Goal: Navigation & Orientation: Find specific page/section

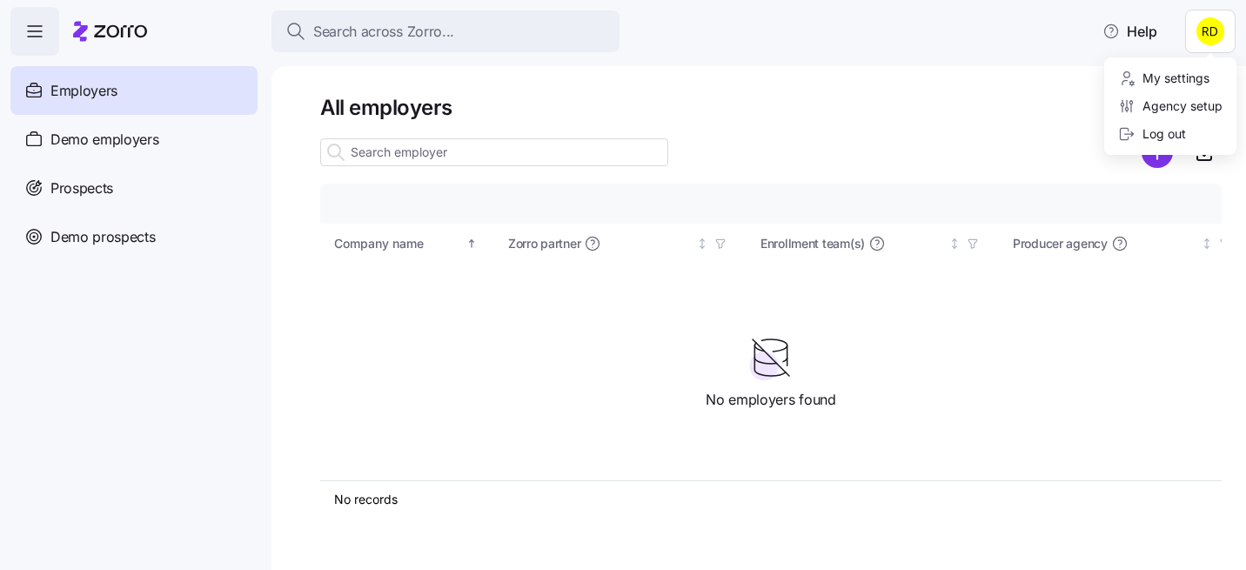
click at [978, 119] on html "Search across Zorro... Help Employers Demo employers Prospects Demo prospects A…" at bounding box center [623, 279] width 1246 height 559
click at [1210, 19] on html "Search across Zorro... Help Employers Demo employers Prospects Demo prospects A…" at bounding box center [623, 279] width 1246 height 559
click at [1159, 70] on div "My settings" at bounding box center [1163, 78] width 91 height 19
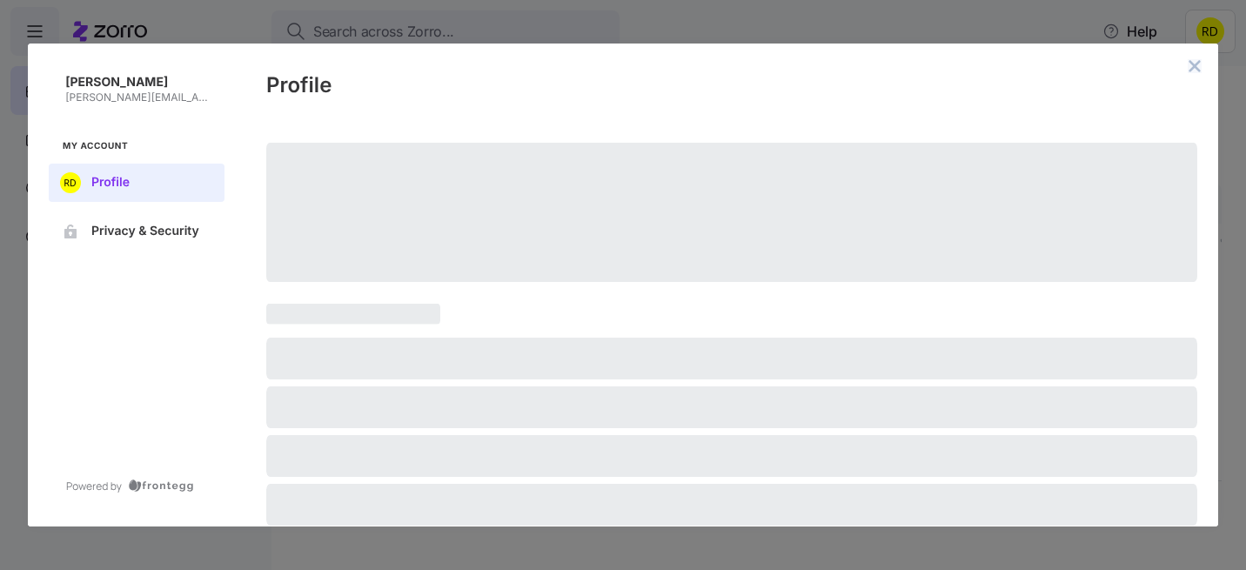
click at [1199, 72] on icon "close admin-box" at bounding box center [1194, 66] width 14 height 14
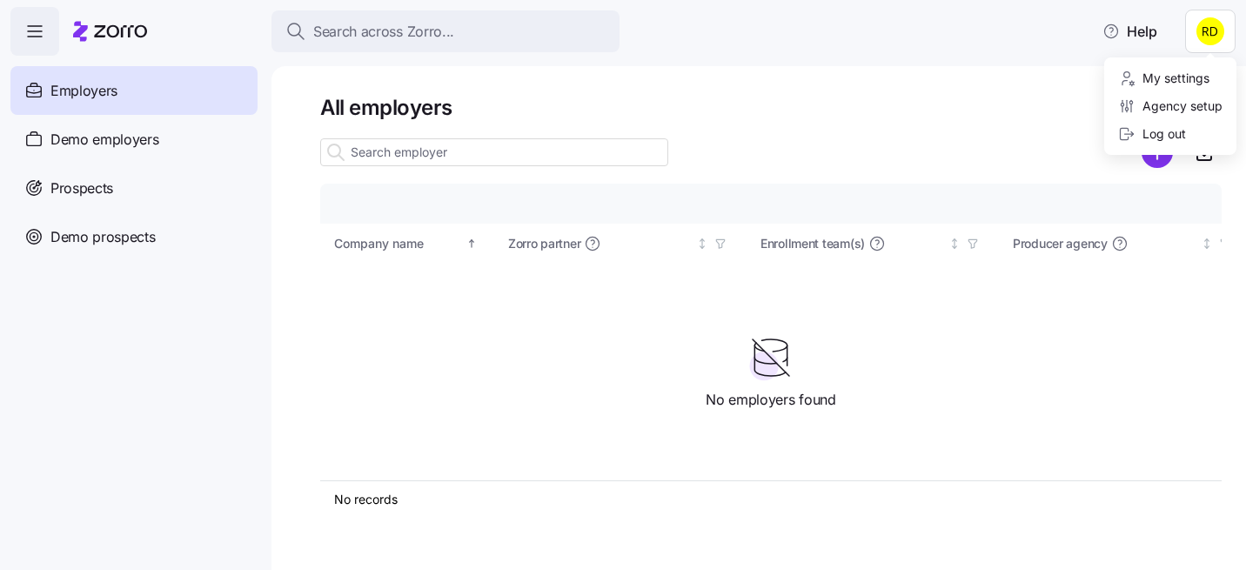
click at [1212, 36] on html "Search across Zorro... Help Employers Demo employers Prospects Demo prospects A…" at bounding box center [623, 279] width 1246 height 559
click at [1147, 109] on div "Agency setup" at bounding box center [1170, 106] width 104 height 19
click at [33, 29] on icon "button" at bounding box center [34, 31] width 21 height 21
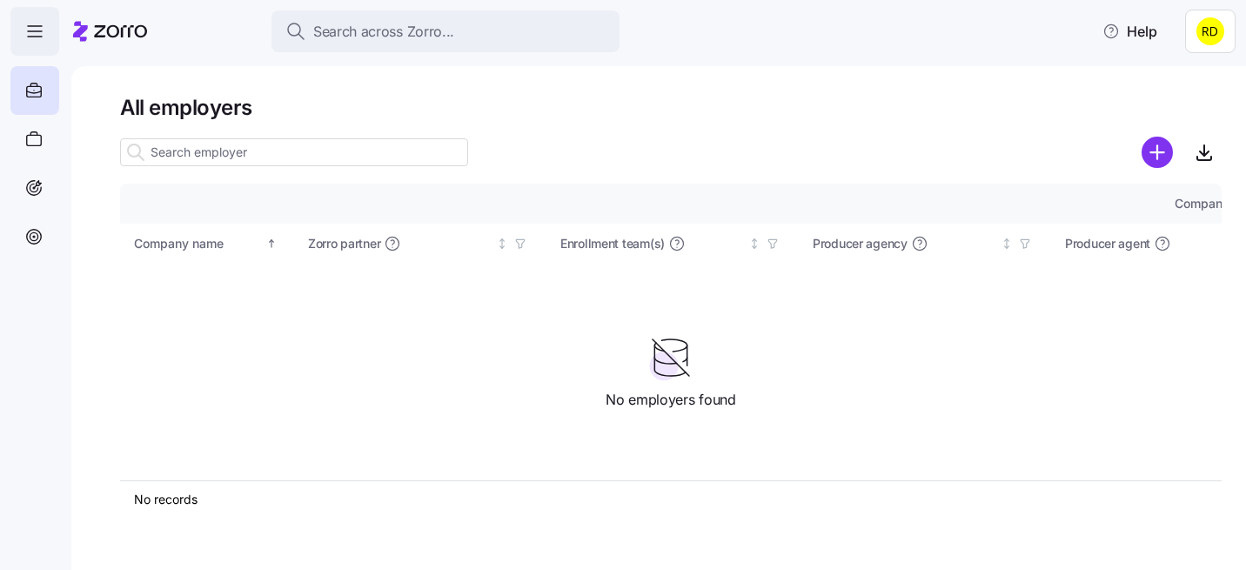
click at [33, 29] on icon "button" at bounding box center [34, 31] width 21 height 21
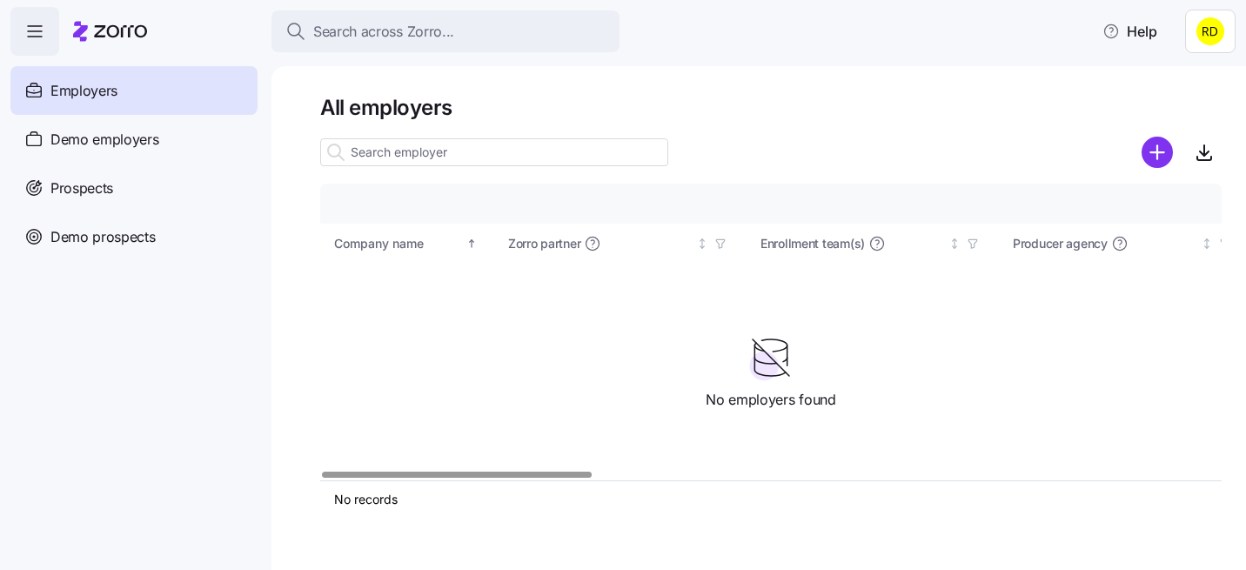
click at [1209, 35] on html "Search across Zorro... Help Employers Demo employers Prospects Demo prospects A…" at bounding box center [623, 279] width 1246 height 559
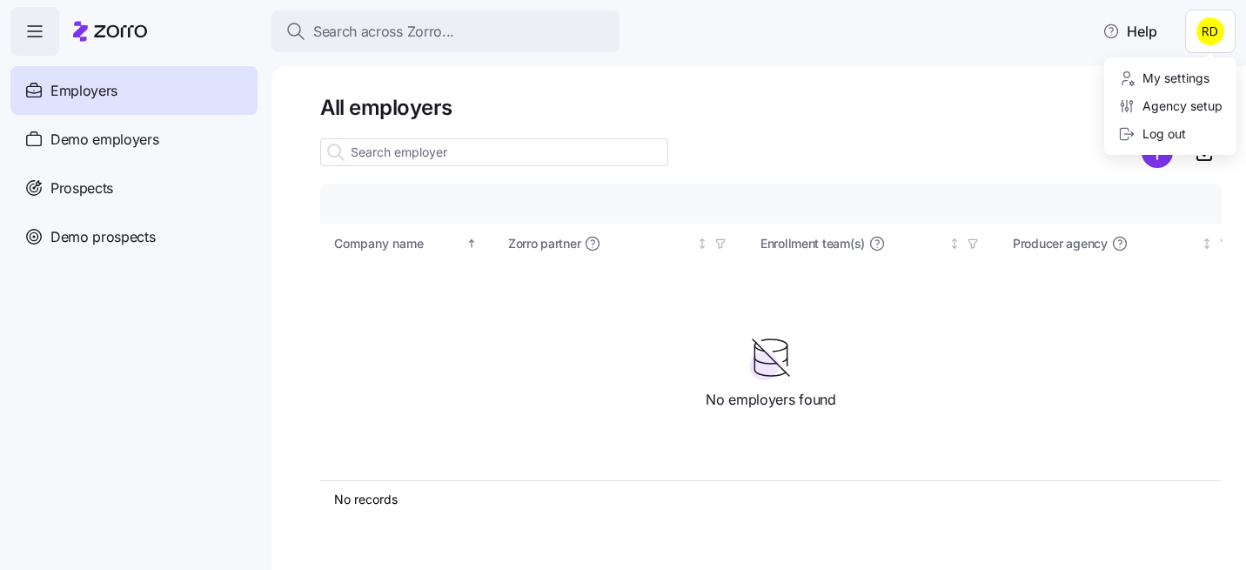
click at [965, 97] on html "Search across Zorro... Help Employers Demo employers Prospects Demo prospects A…" at bounding box center [623, 279] width 1246 height 559
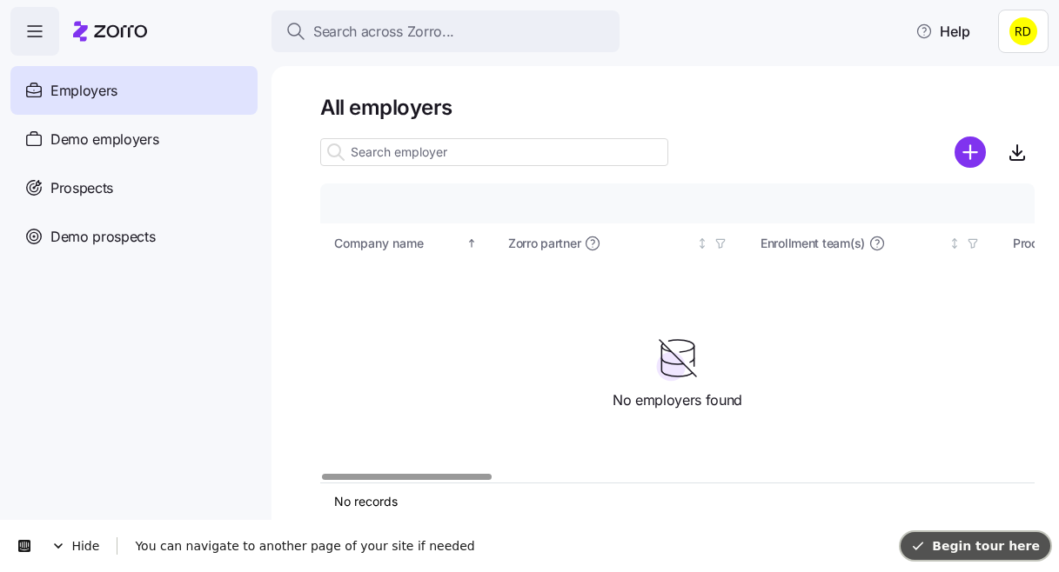
click at [975, 555] on button "Begin tour here" at bounding box center [975, 546] width 150 height 28
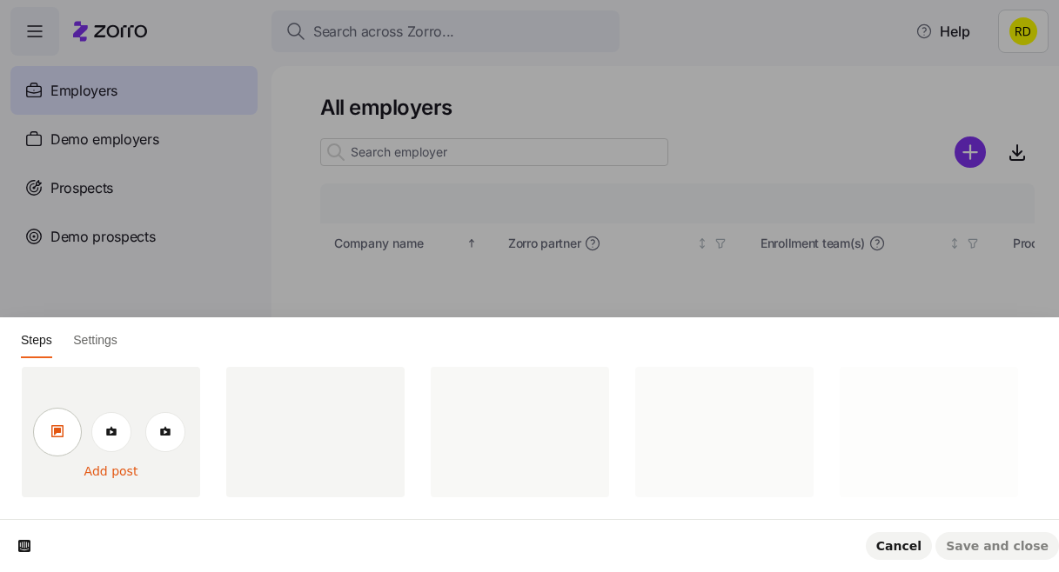
click at [63, 424] on icon at bounding box center [57, 431] width 14 height 14
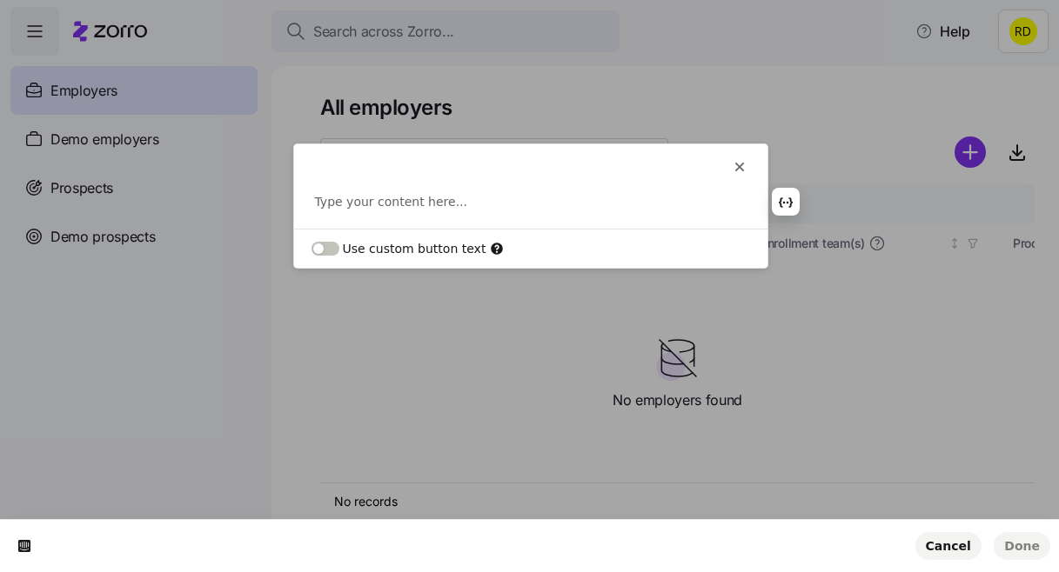
click at [362, 193] on p at bounding box center [530, 201] width 431 height 17
click at [285, 192] on button "button" at bounding box center [278, 193] width 28 height 28
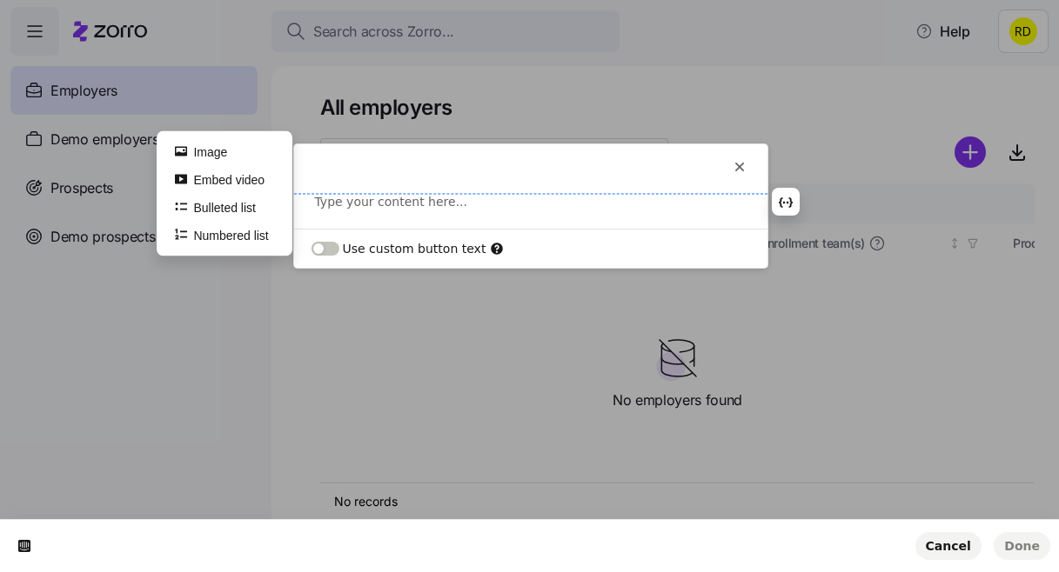
click at [381, 188] on div "This button doesn't work while you're creating your tour Type your content here…" at bounding box center [530, 186] width 473 height 84
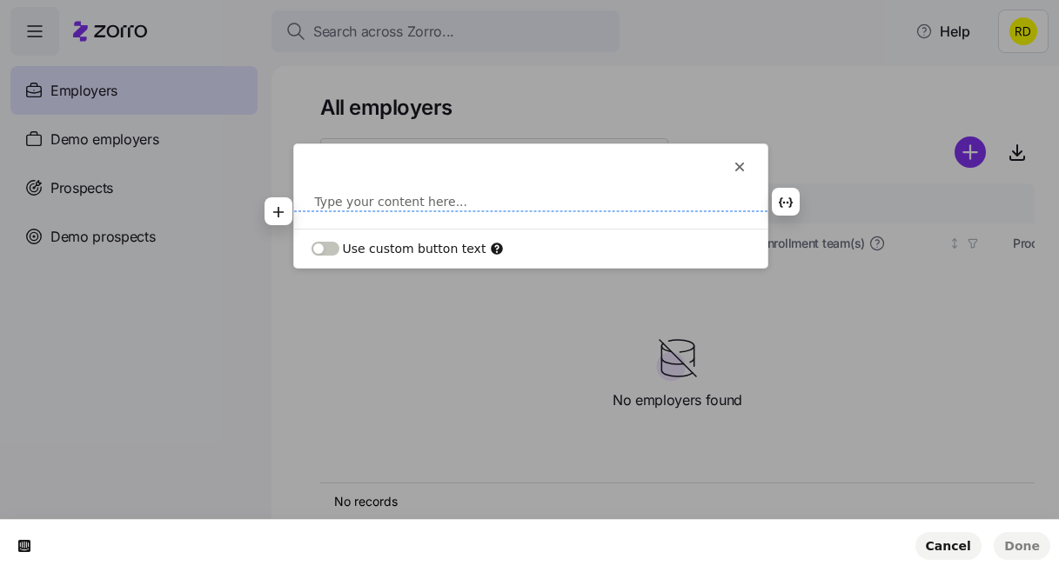
click at [379, 206] on p at bounding box center [530, 201] width 431 height 17
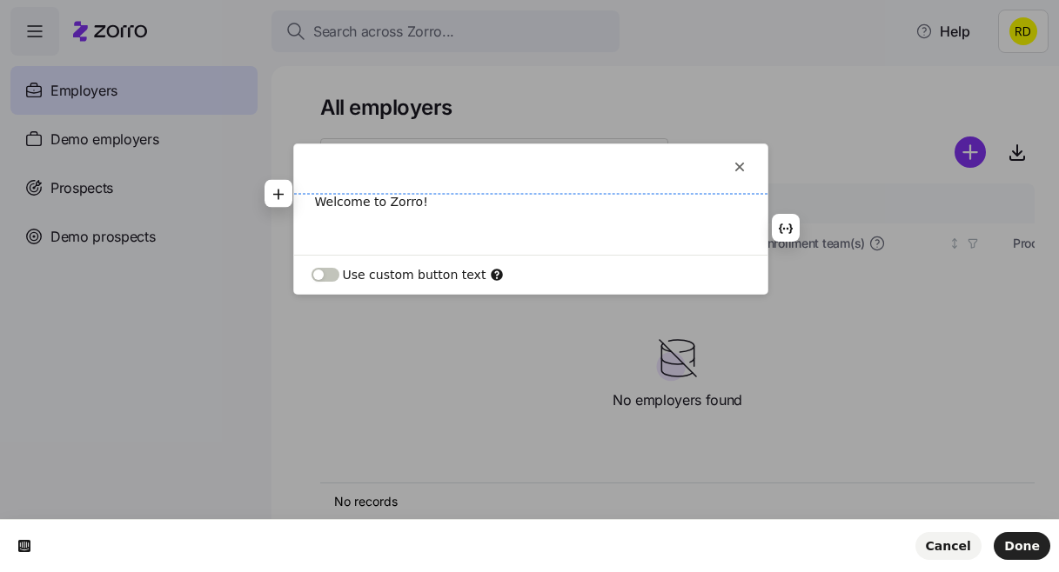
click at [372, 195] on p "Welcome to Zorro!" at bounding box center [530, 201] width 431 height 17
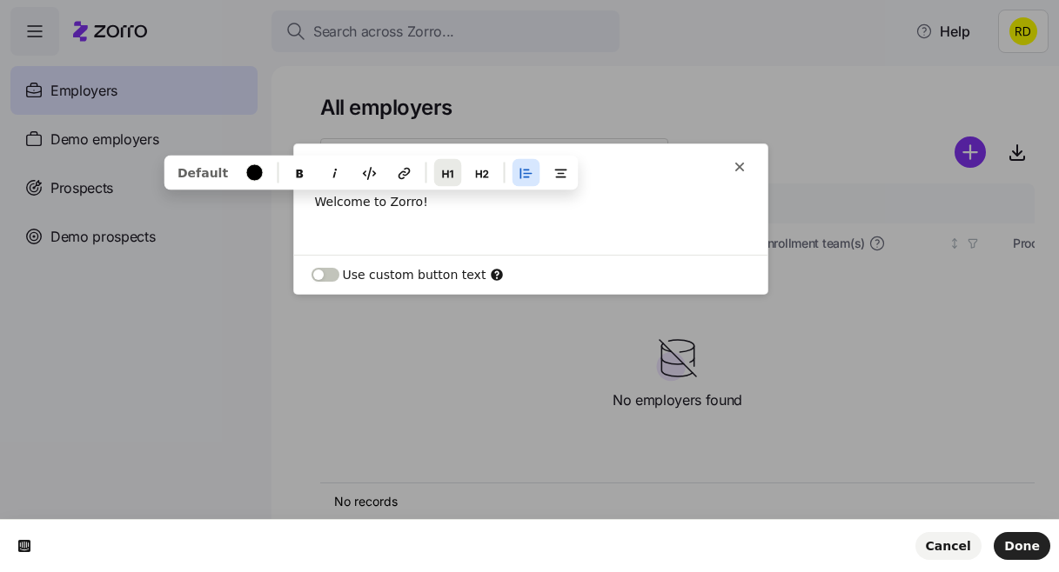
click at [449, 174] on button "button" at bounding box center [447, 172] width 28 height 28
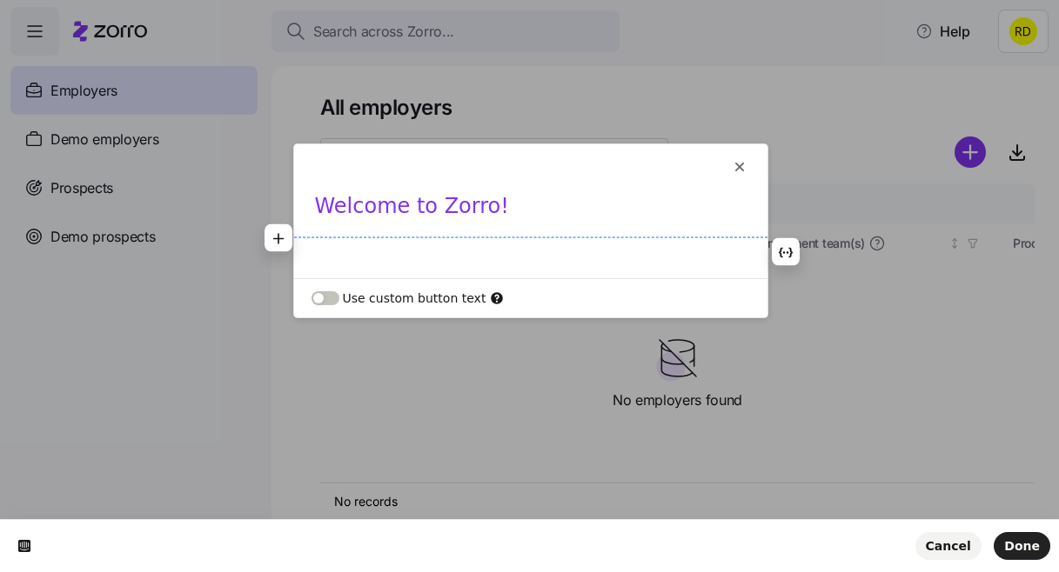
click at [395, 246] on p at bounding box center [530, 251] width 431 height 17
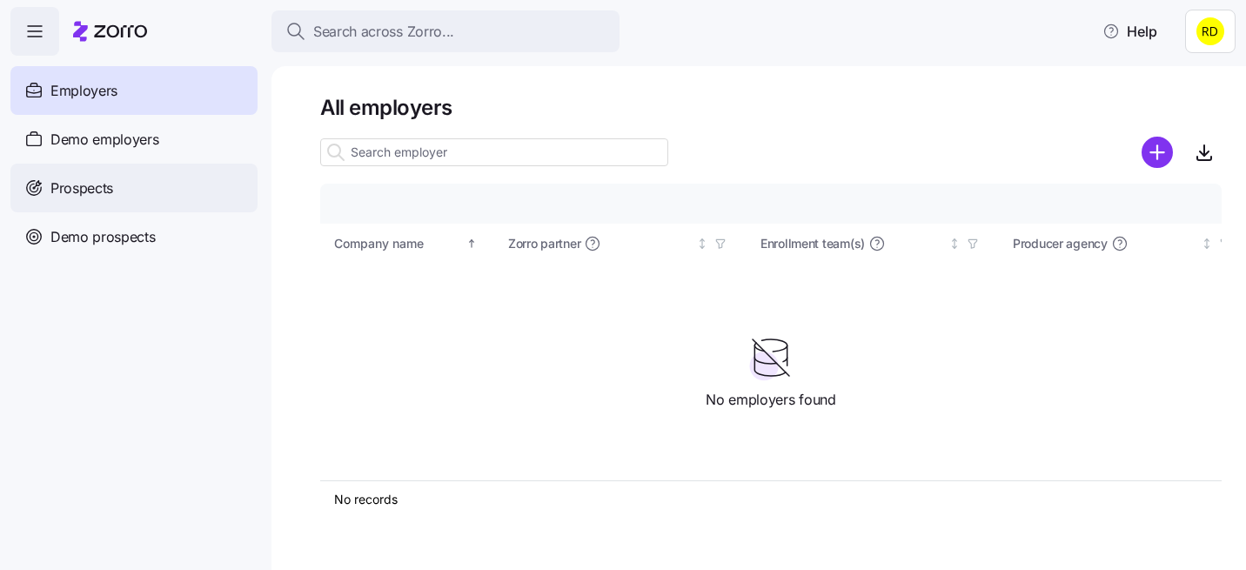
click at [74, 199] on div "Prospects" at bounding box center [133, 188] width 247 height 49
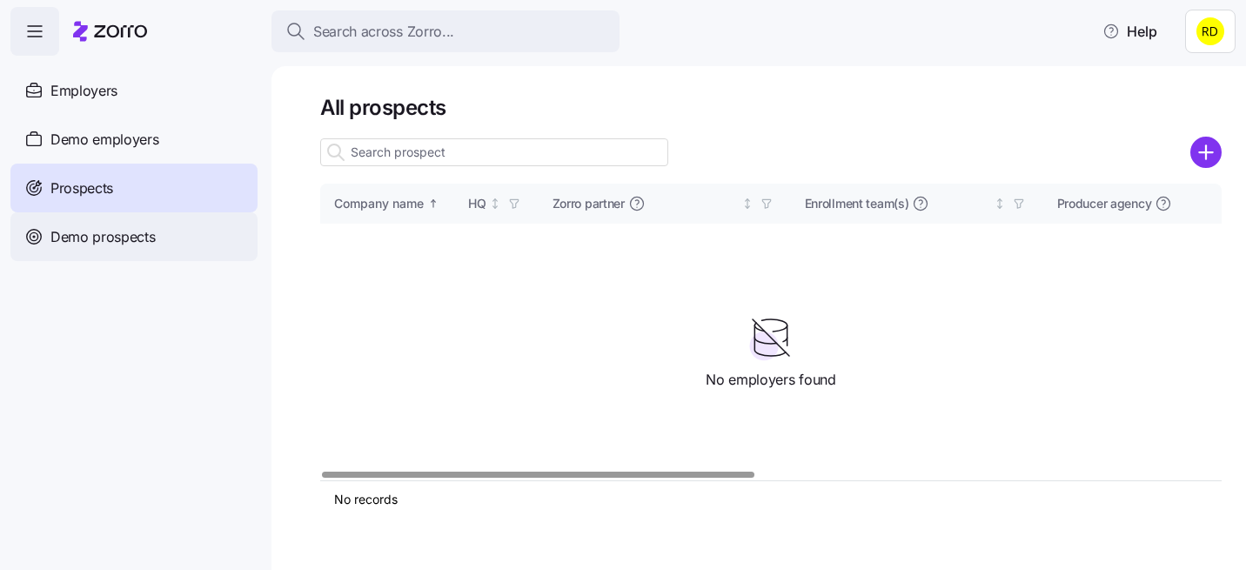
click at [170, 230] on div "Demo prospects" at bounding box center [133, 236] width 247 height 49
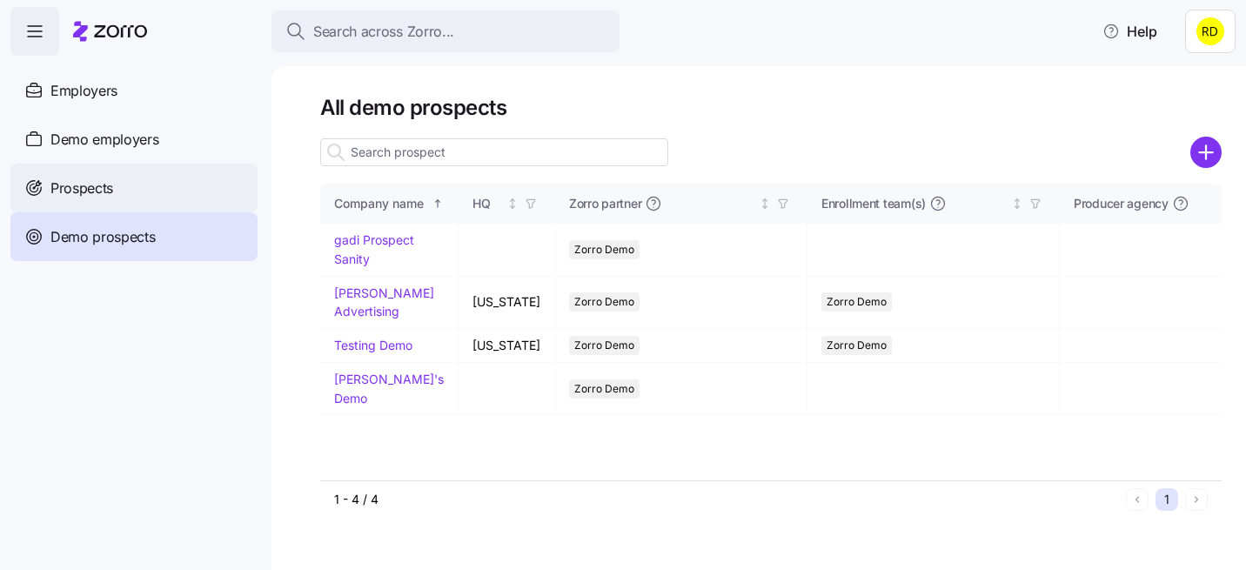
click at [151, 164] on div "Prospects" at bounding box center [133, 188] width 247 height 49
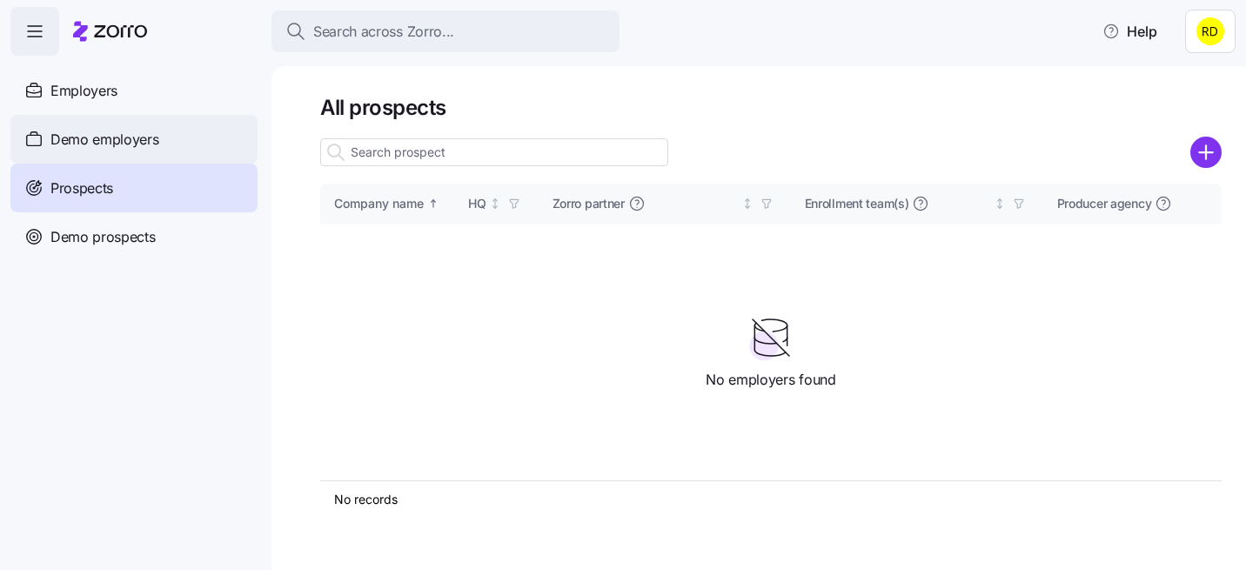
click at [158, 156] on div "Demo employers" at bounding box center [133, 139] width 247 height 49
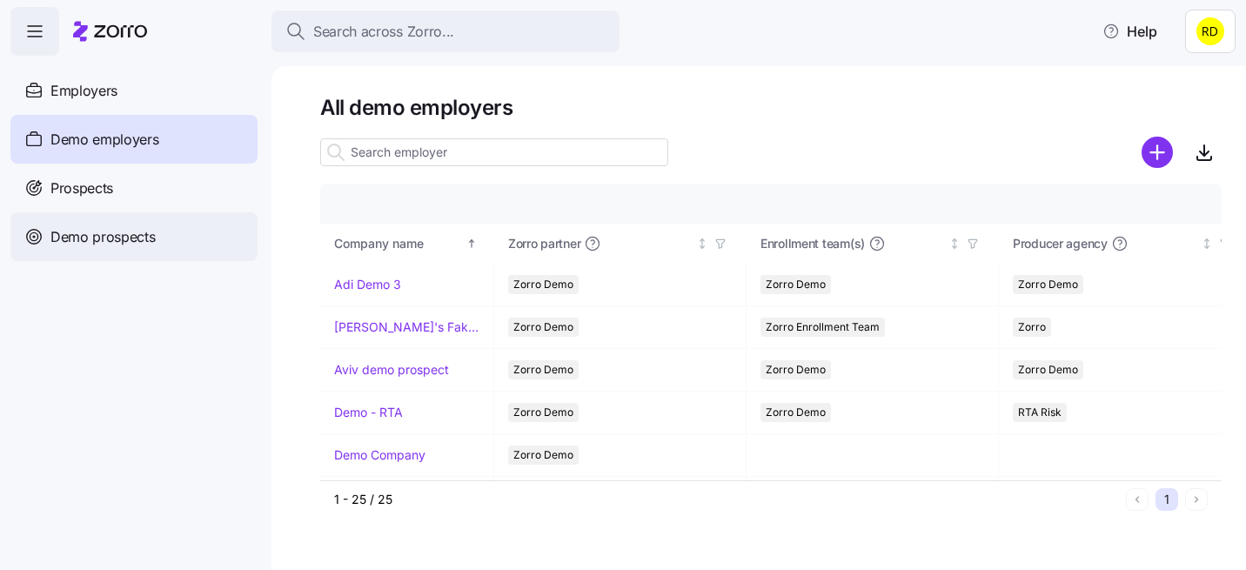
click at [157, 224] on div "Demo prospects" at bounding box center [133, 236] width 247 height 49
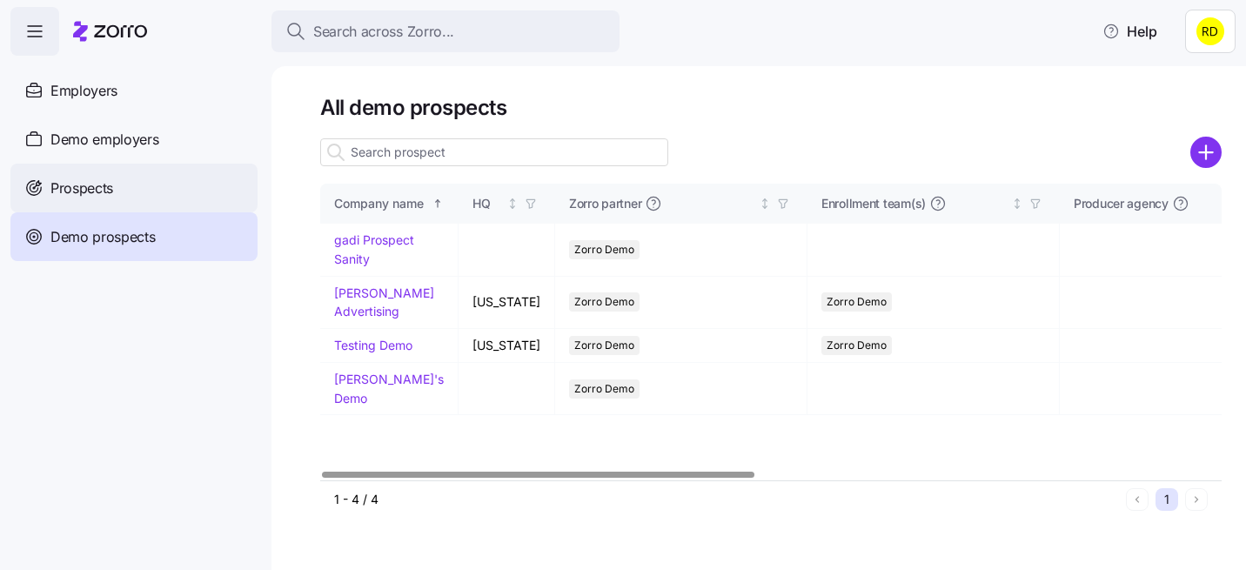
click at [97, 191] on span "Prospects" at bounding box center [81, 188] width 63 height 22
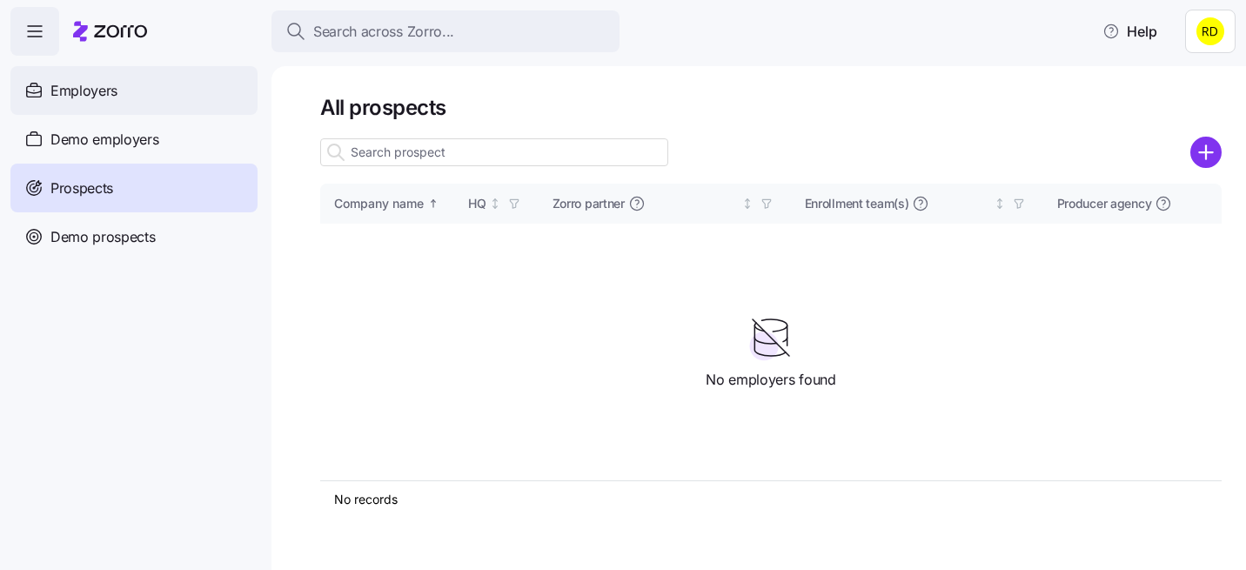
click at [106, 90] on span "Employers" at bounding box center [83, 91] width 67 height 22
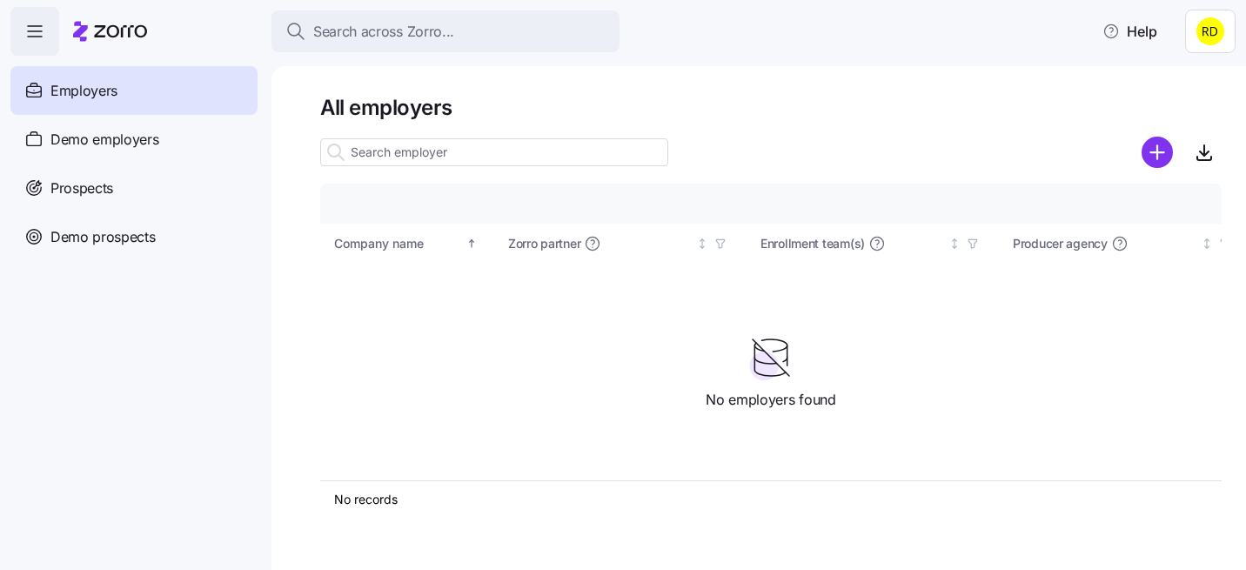
click at [1207, 28] on html "Search across Zorro... Help Employers Demo employers Prospects Demo prospects A…" at bounding box center [623, 279] width 1246 height 559
click at [1015, 124] on html "Search across Zorro... Help Employers Demo employers Prospects Demo prospects A…" at bounding box center [623, 279] width 1246 height 559
click at [1224, 46] on html "Search across Zorro... Help Employers Demo employers Prospects Demo prospects A…" at bounding box center [623, 279] width 1246 height 559
click at [1114, 34] on html "Search across Zorro... Help Employers Demo employers Prospects Demo prospects A…" at bounding box center [623, 279] width 1246 height 559
click at [1113, 35] on icon "button" at bounding box center [1110, 31] width 17 height 17
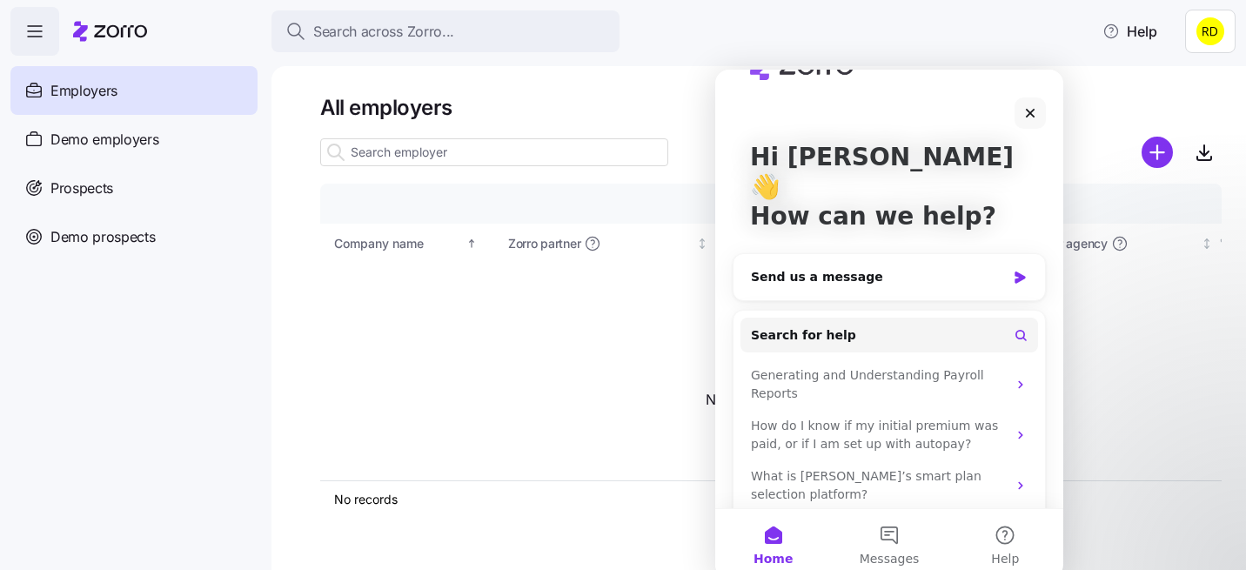
scroll to position [72, 0]
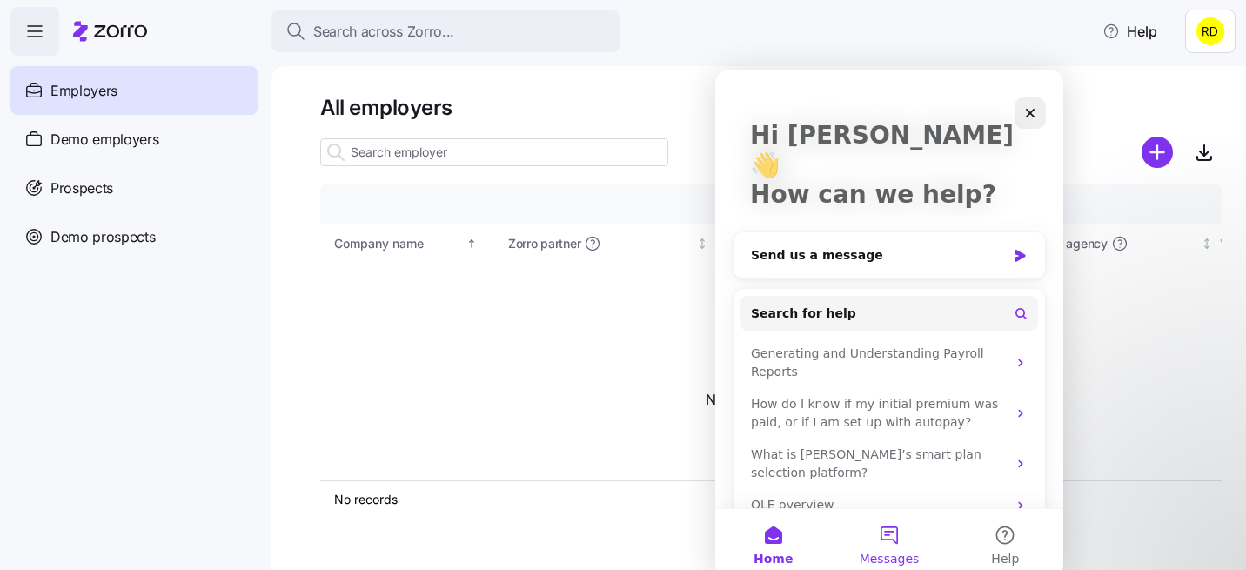
click at [898, 532] on button "Messages" at bounding box center [889, 544] width 116 height 70
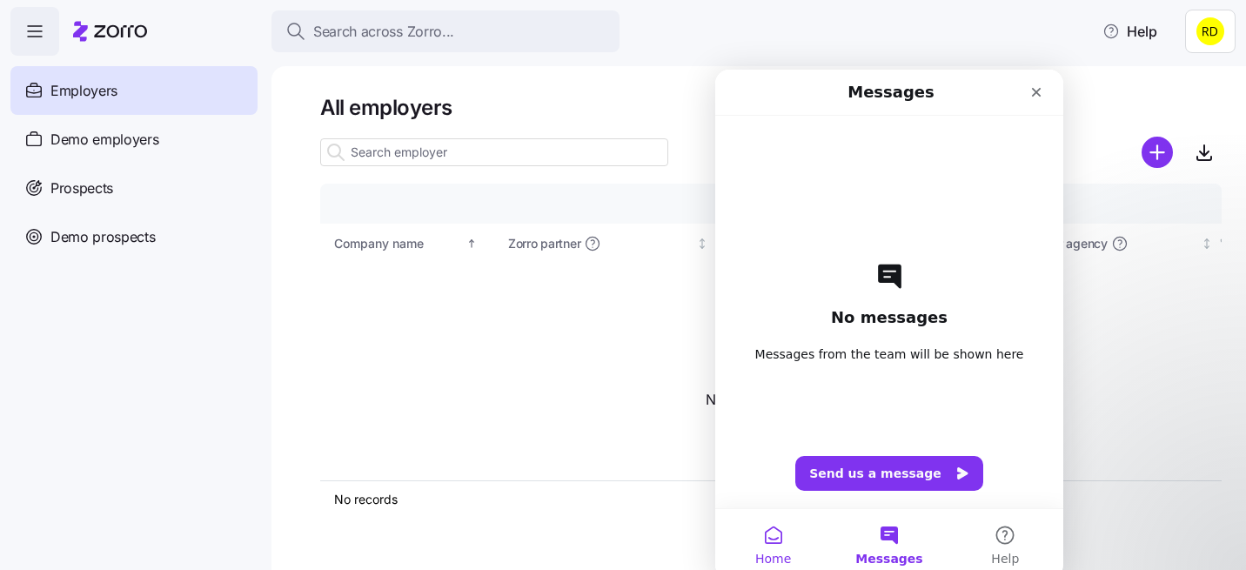
click at [789, 532] on button "Home" at bounding box center [773, 544] width 116 height 70
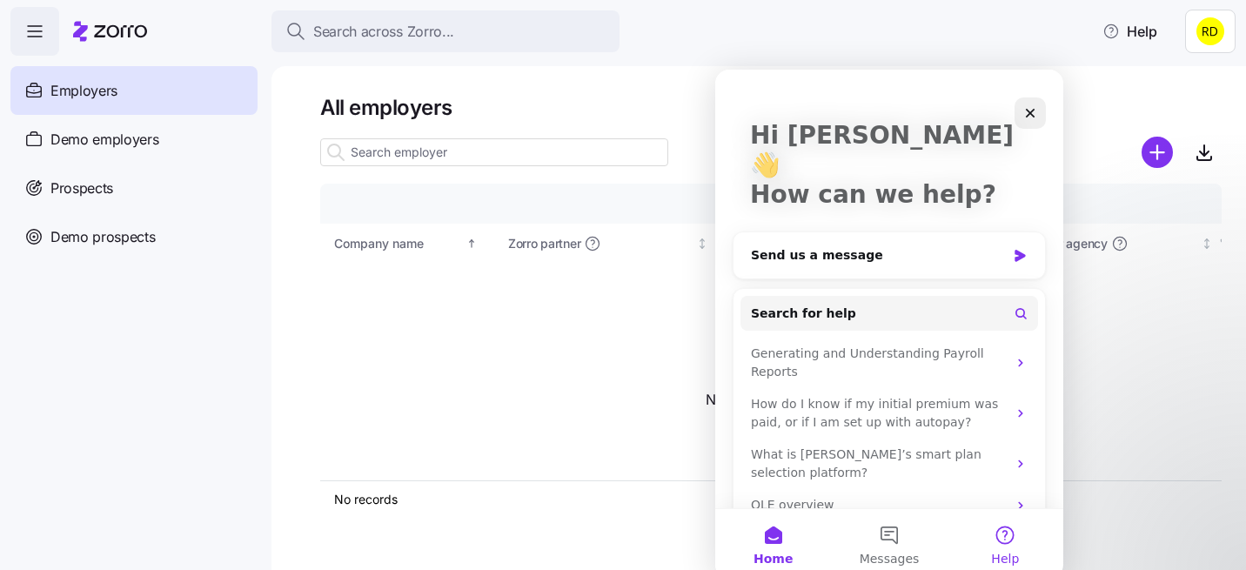
click at [1006, 530] on button "Help" at bounding box center [1005, 544] width 116 height 70
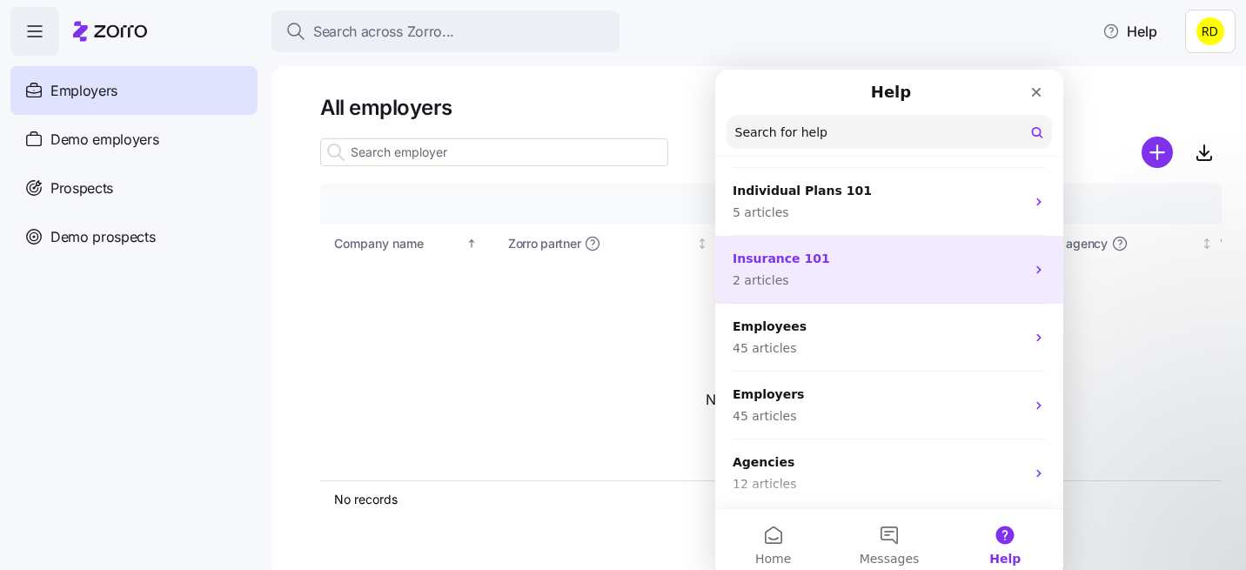
scroll to position [0, 0]
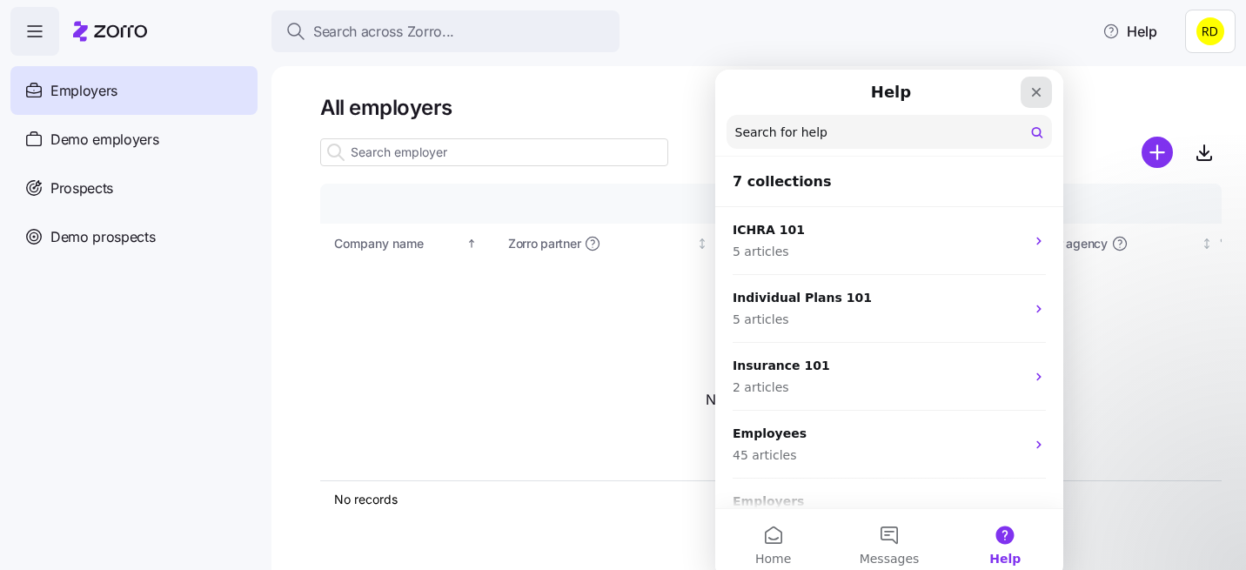
click at [1026, 90] on div "Close" at bounding box center [1035, 92] width 31 height 31
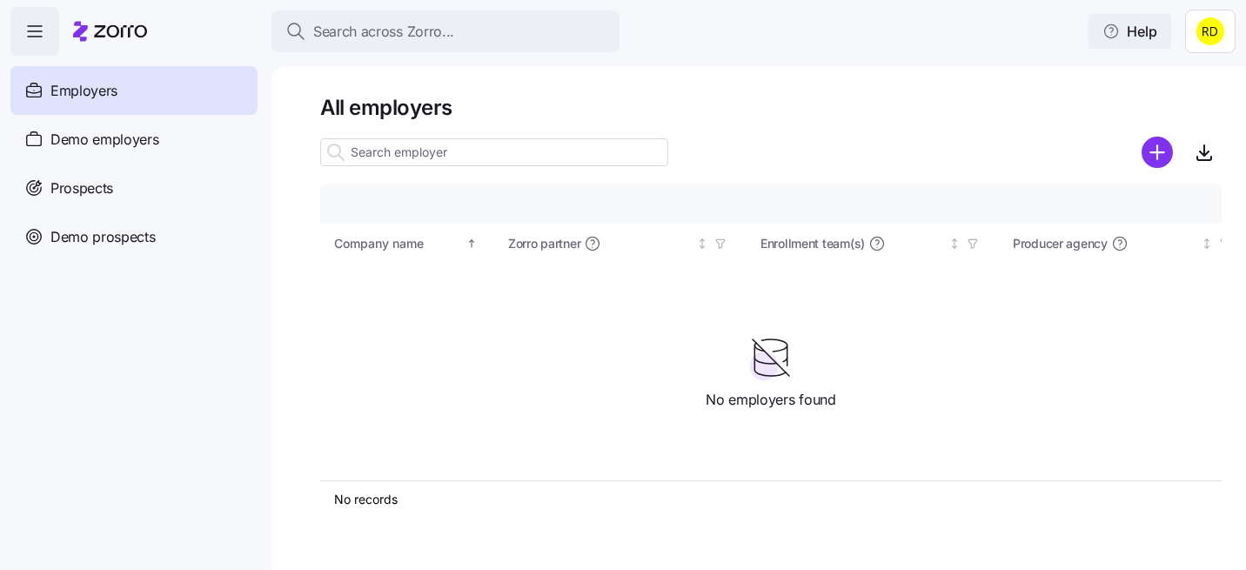
click at [1106, 40] on span "Help" at bounding box center [1129, 31] width 55 height 21
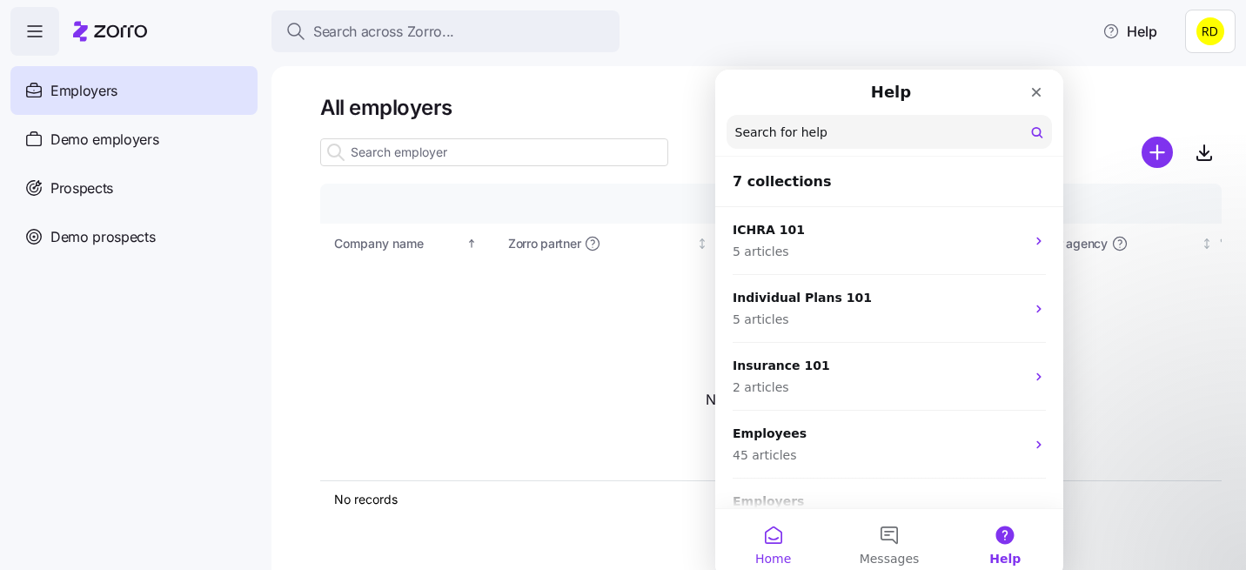
click at [762, 524] on button "Home" at bounding box center [773, 544] width 116 height 70
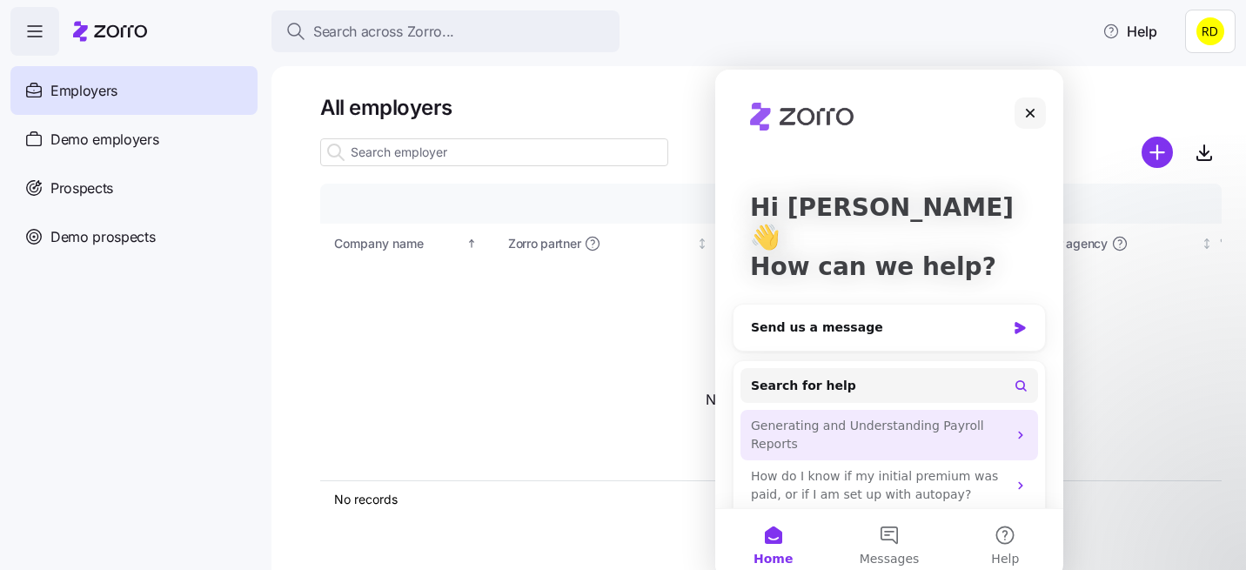
scroll to position [72, 0]
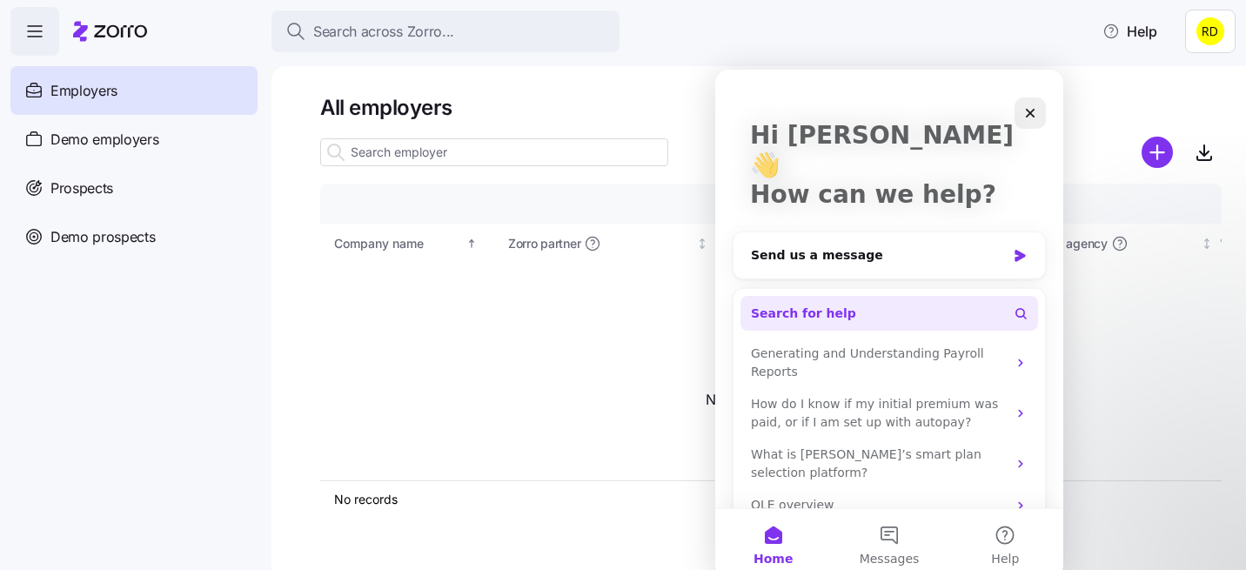
click at [812, 304] on span "Search for help" at bounding box center [803, 313] width 105 height 18
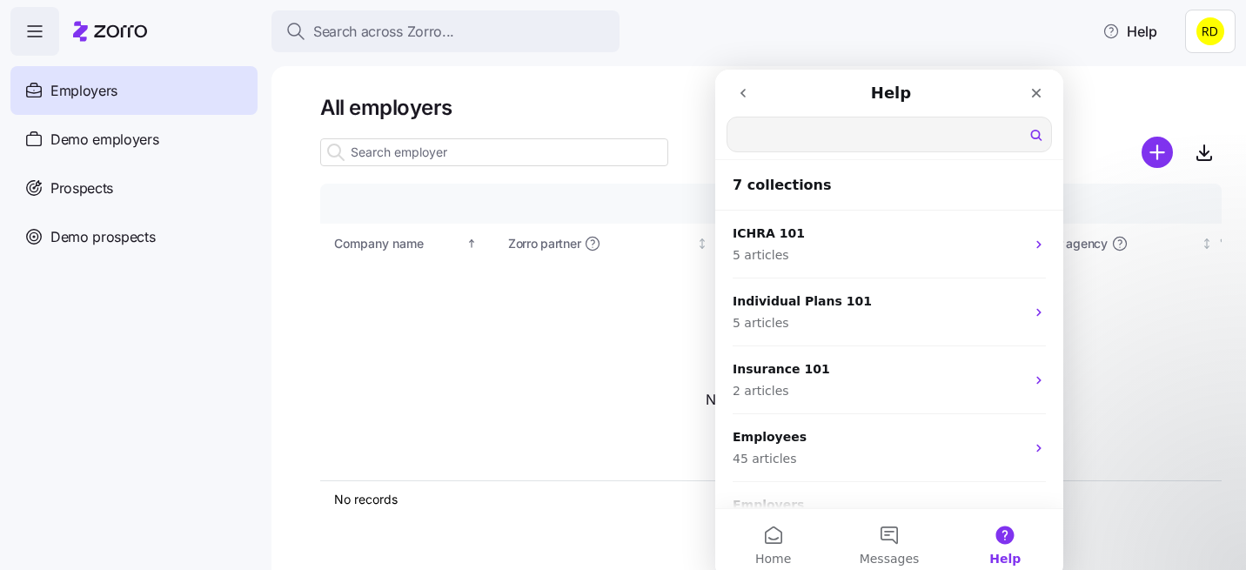
click at [748, 97] on icon "go back" at bounding box center [743, 93] width 14 height 14
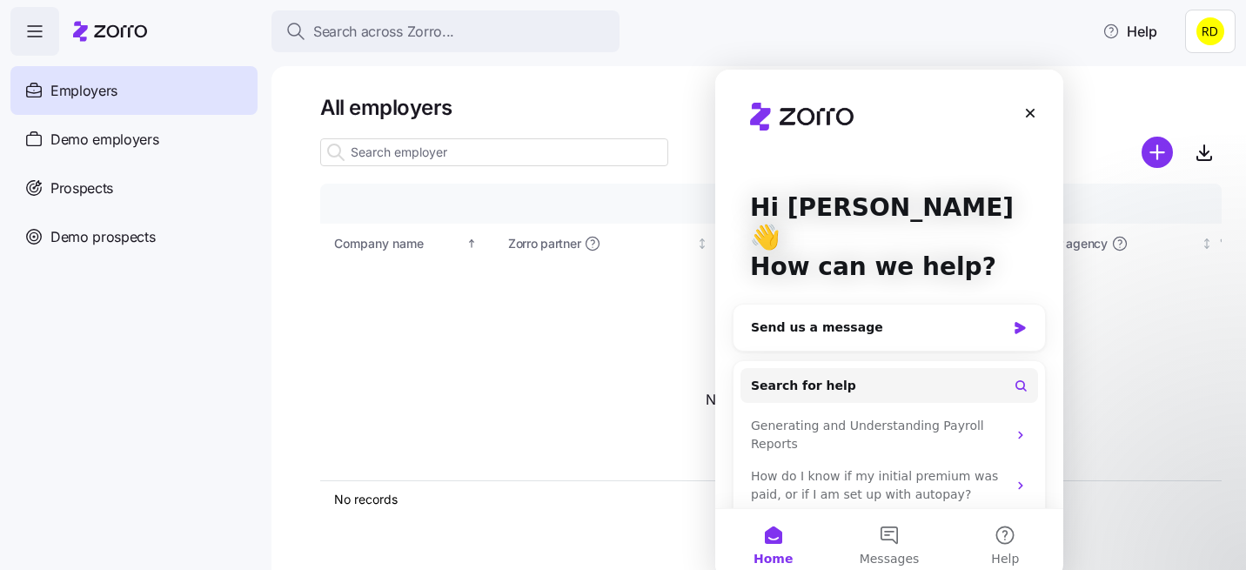
click at [645, 112] on h1 "All employers" at bounding box center [770, 107] width 901 height 27
click at [1032, 113] on icon "Close" at bounding box center [1030, 113] width 14 height 14
